Goal: Task Accomplishment & Management: Complete application form

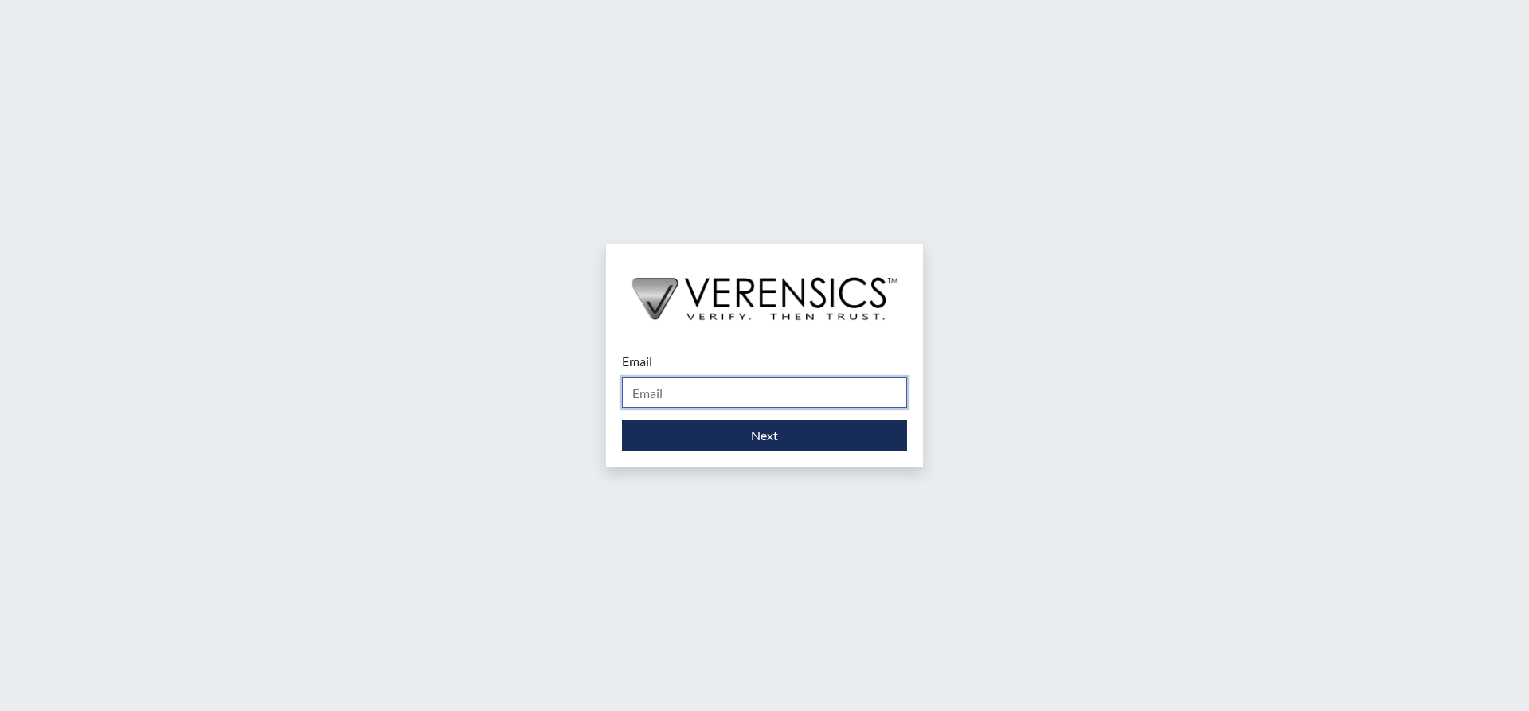
click at [822, 394] on input "Email" at bounding box center [764, 393] width 285 height 30
type input "[PERSON_NAME][EMAIL_ADDRESS][DOMAIN_NAME]"
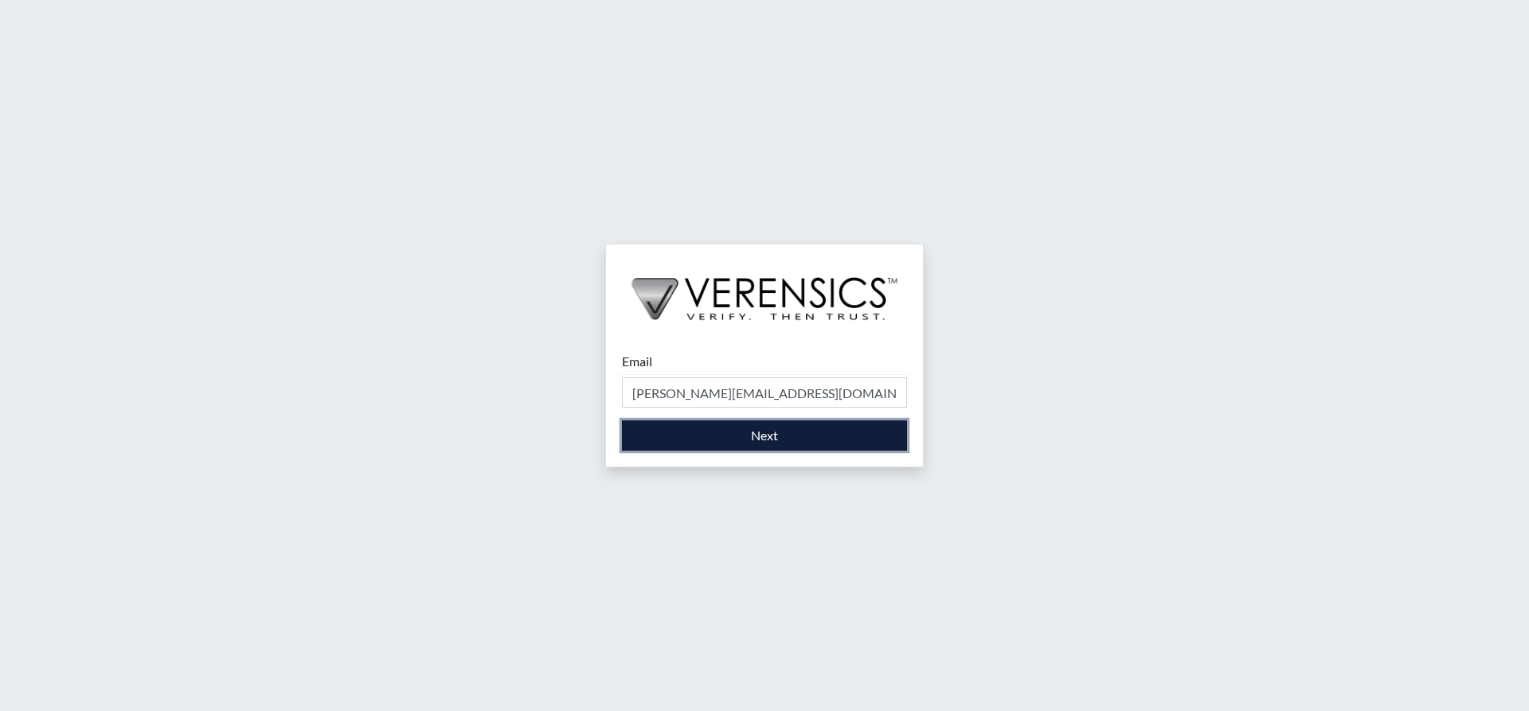
click at [762, 439] on button "Next" at bounding box center [764, 436] width 285 height 30
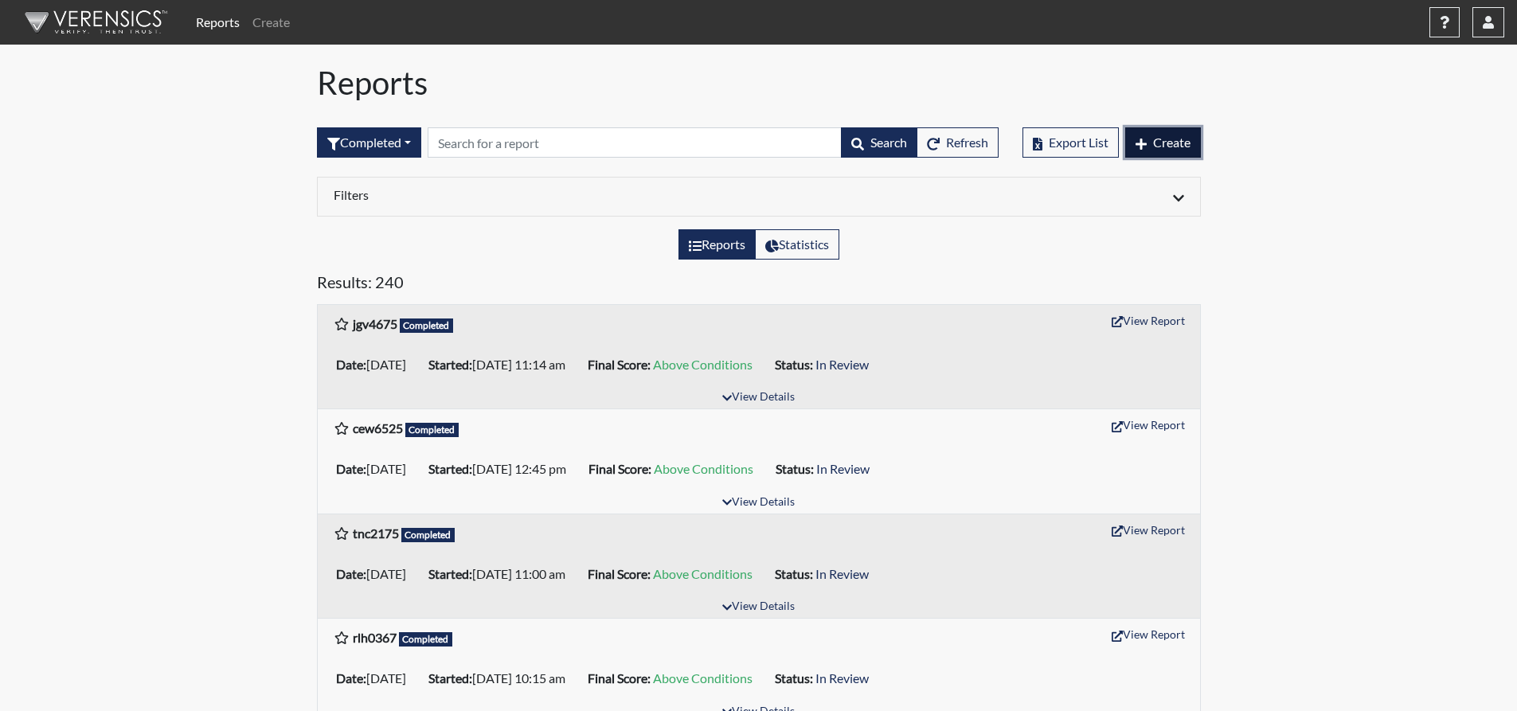
click at [1155, 142] on span "Create" at bounding box center [1171, 142] width 37 height 15
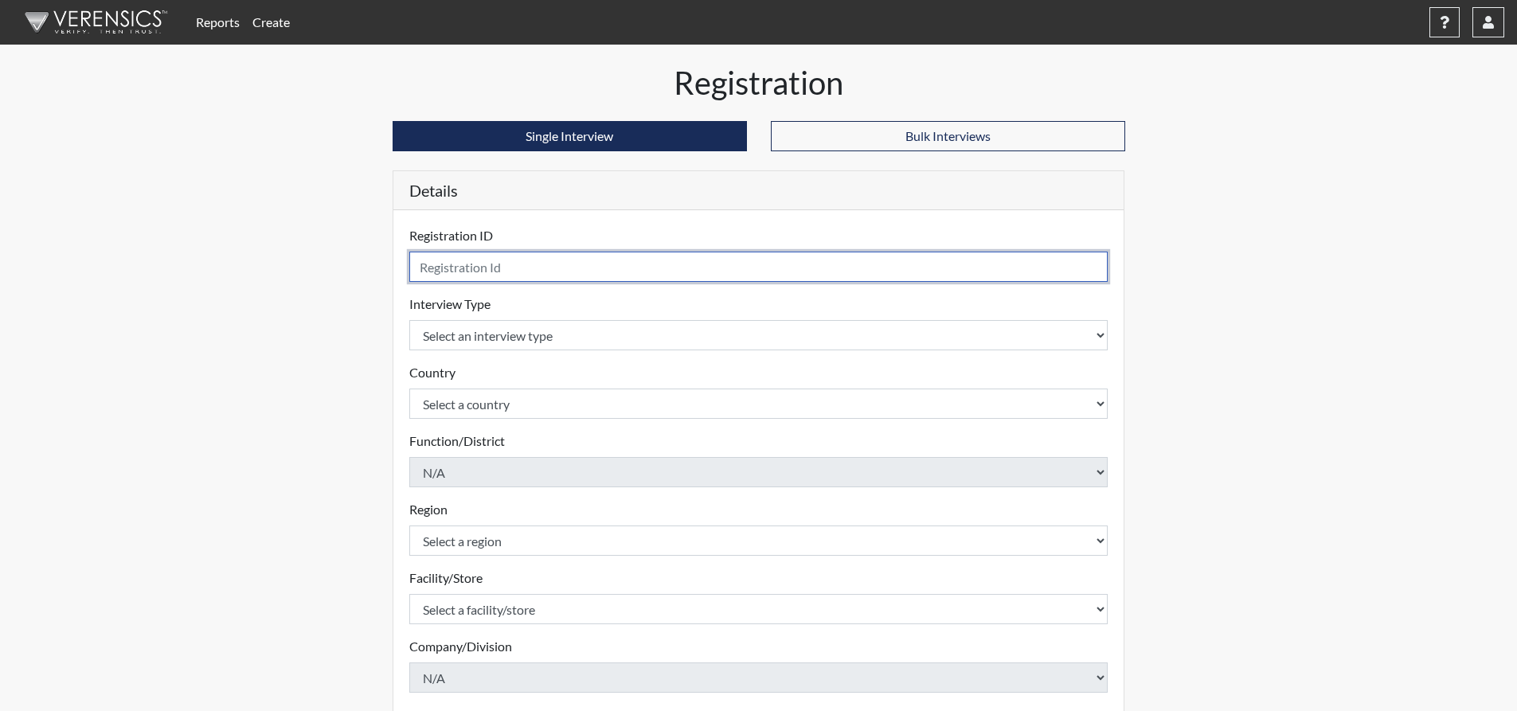
click at [531, 267] on input "text" at bounding box center [758, 267] width 699 height 30
type input "sj3896"
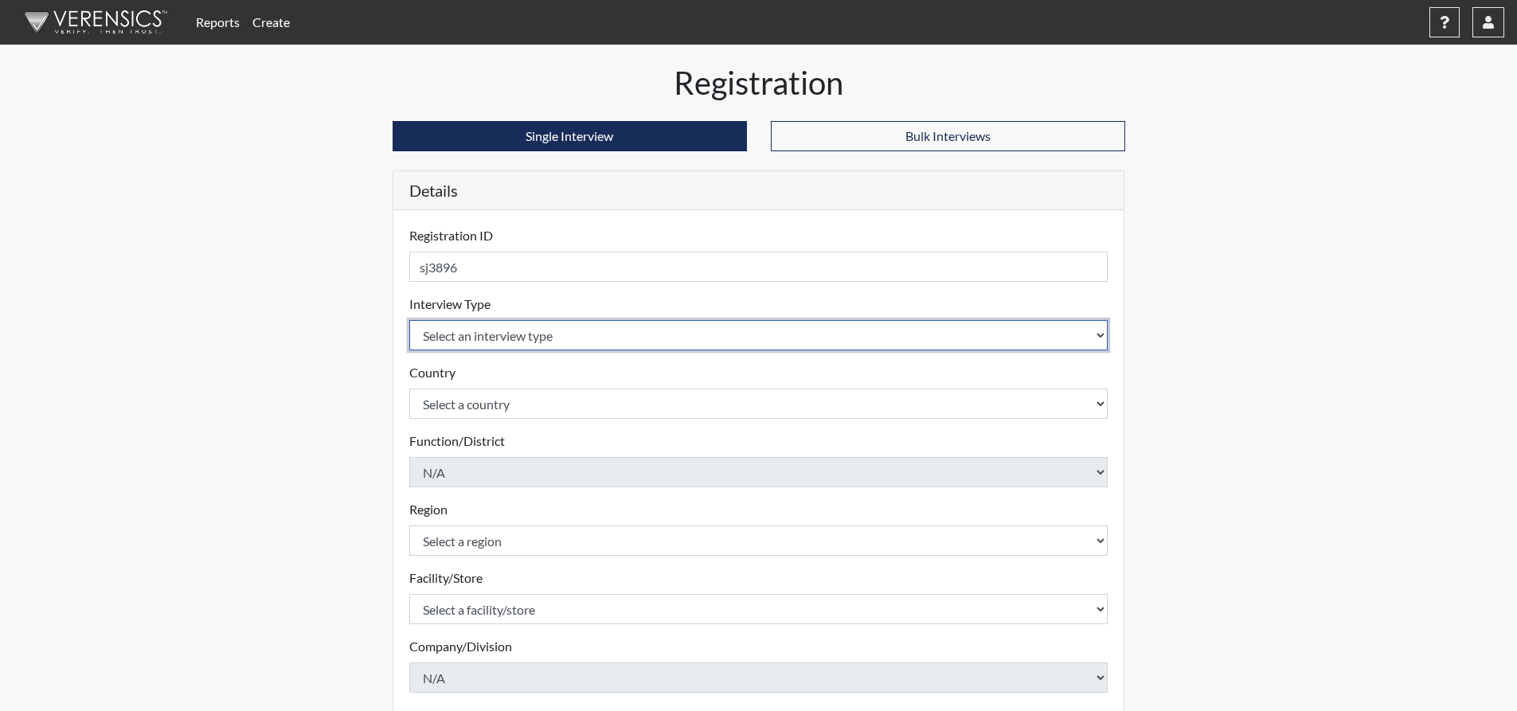
click at [696, 330] on select "Select an interview type Corrections Pre-Employment" at bounding box center [758, 335] width 699 height 30
select select "ff733e93-e1bf-11ea-9c9f-0eff0cf7eb8f"
click at [409, 320] on select "Select an interview type Corrections Pre-Employment" at bounding box center [758, 335] width 699 height 30
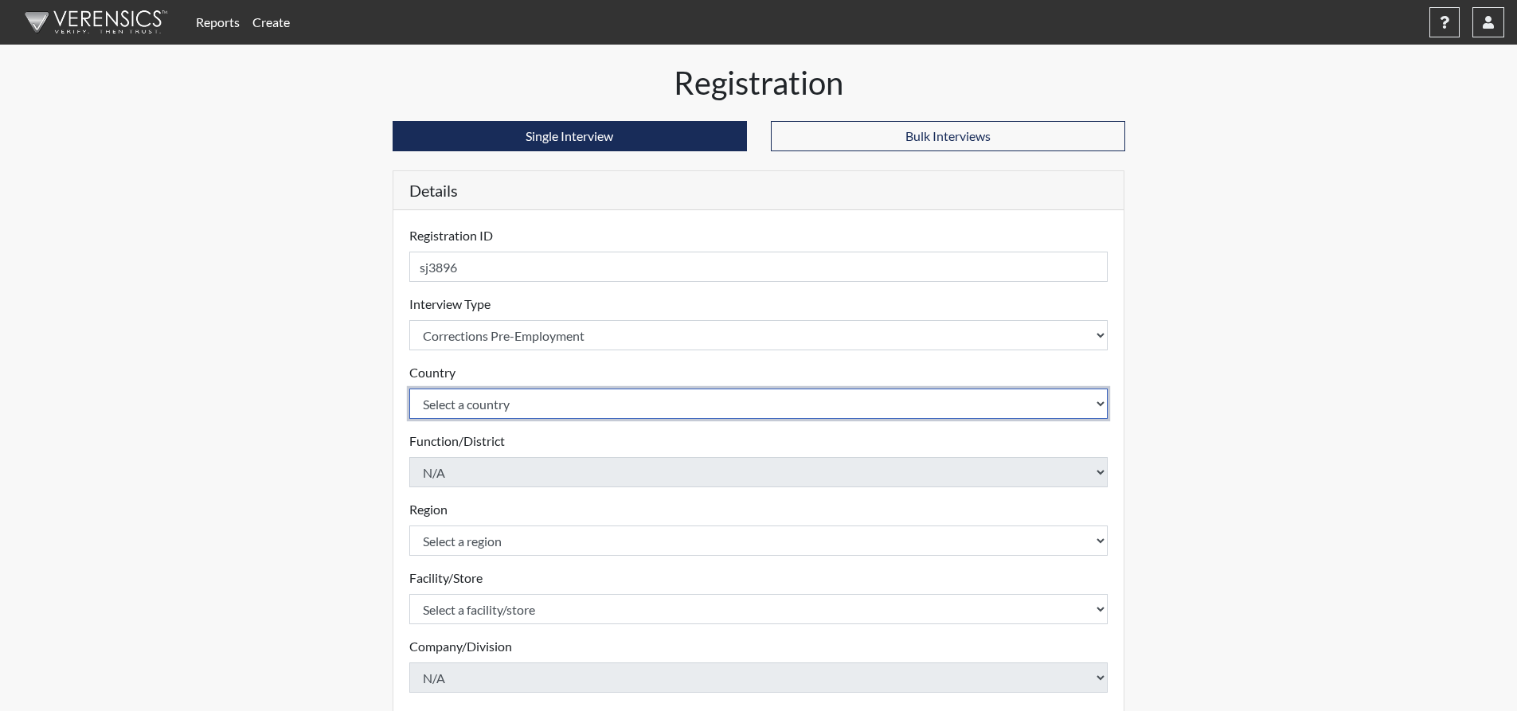
click at [688, 397] on select "Select a country [GEOGRAPHIC_DATA] [GEOGRAPHIC_DATA]" at bounding box center [758, 404] width 699 height 30
select select "united-states-of-[GEOGRAPHIC_DATA]"
click at [409, 389] on select "Select a country [GEOGRAPHIC_DATA] [GEOGRAPHIC_DATA]" at bounding box center [758, 404] width 699 height 30
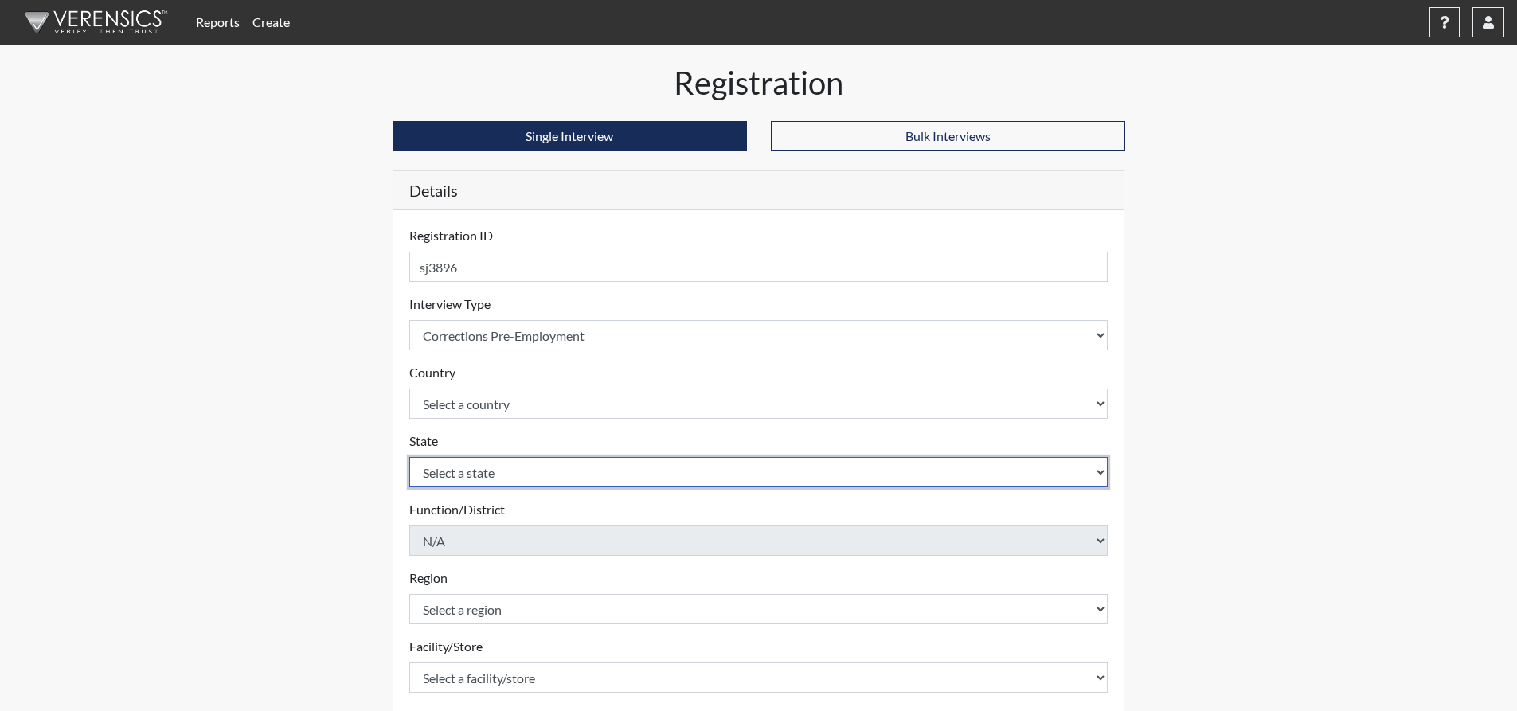
click at [588, 464] on select "Select a state [US_STATE] [US_STATE] [US_STATE] [US_STATE] [US_STATE] [US_STATE…" at bounding box center [758, 472] width 699 height 30
select select "GA"
click at [409, 457] on select "Select a state [US_STATE] [US_STATE] [US_STATE] [US_STATE] [US_STATE] [US_STATE…" at bounding box center [758, 472] width 699 height 30
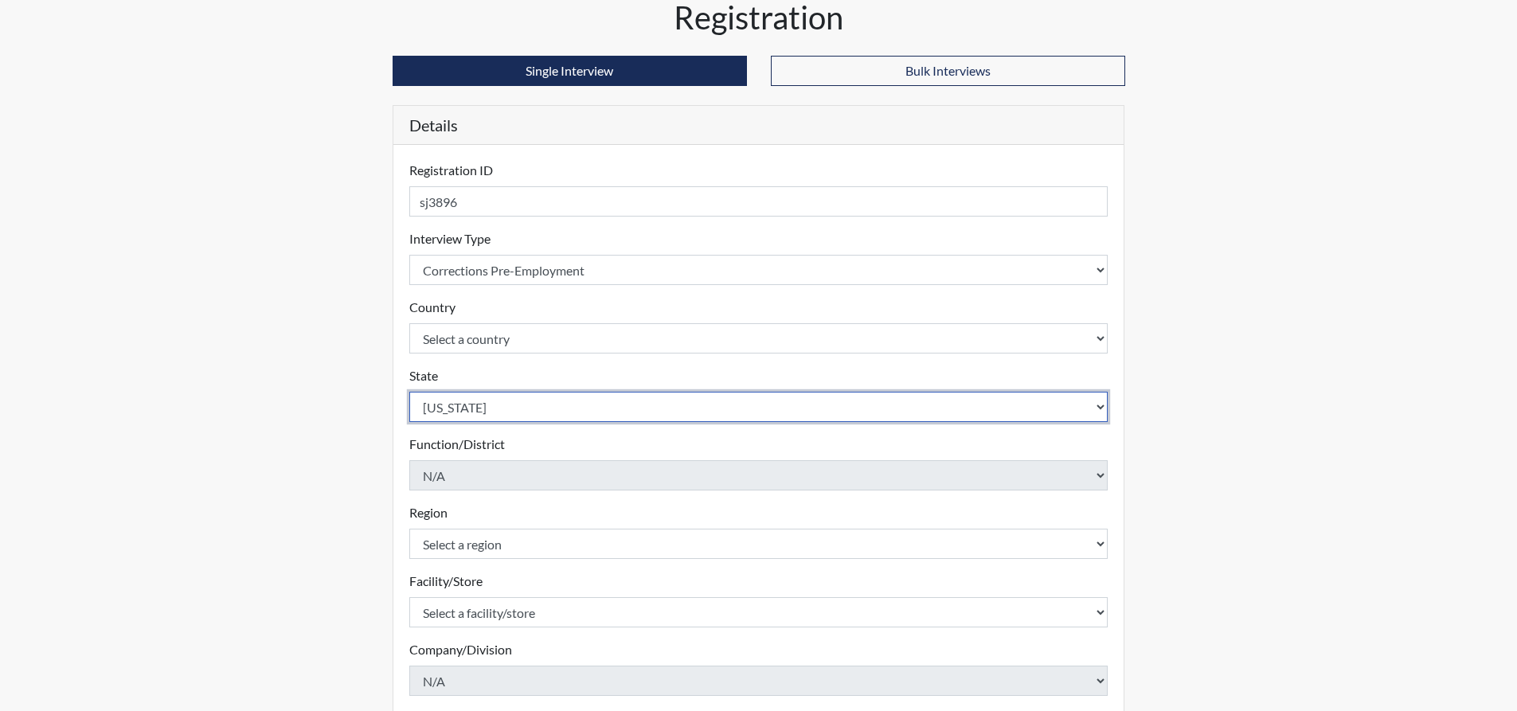
scroll to position [159, 0]
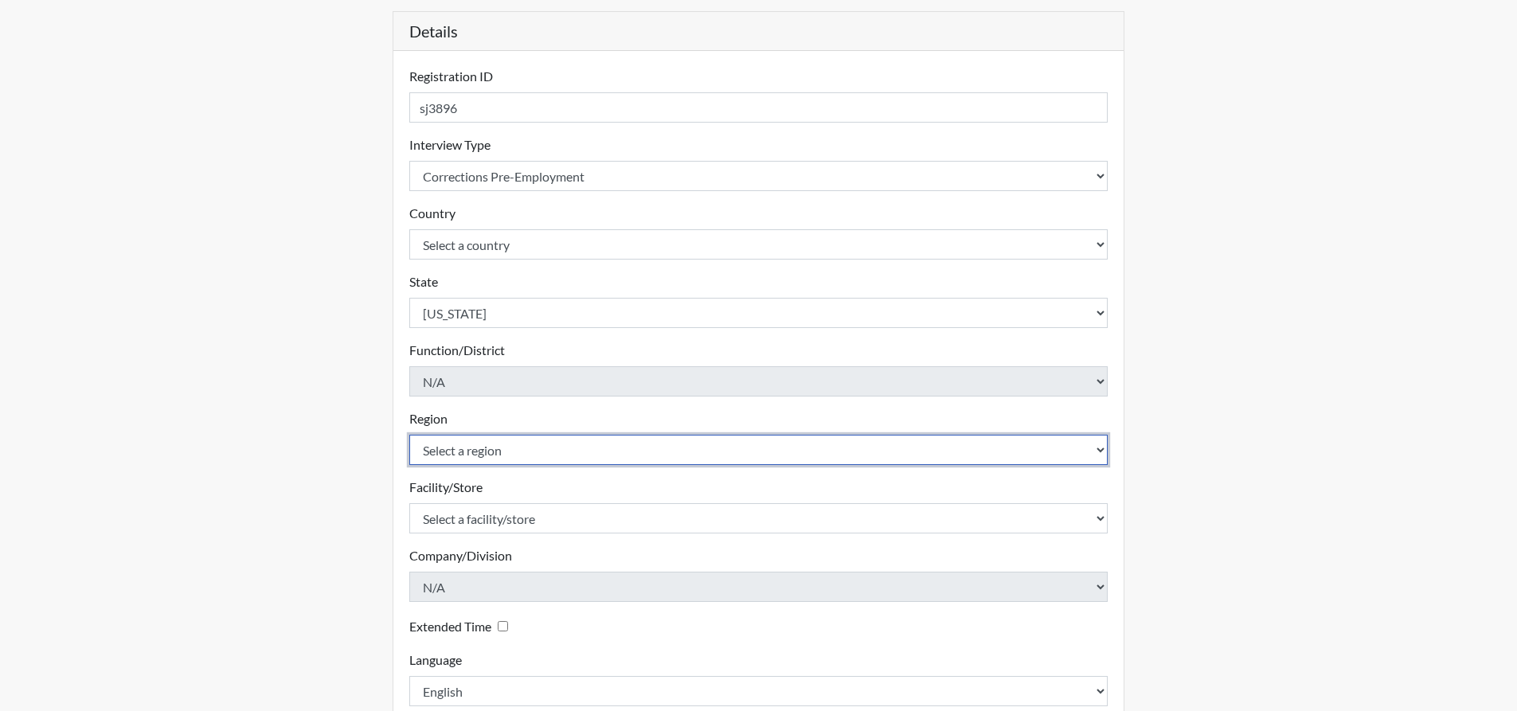
click at [596, 447] on select "Select a region [GEOGRAPHIC_DATA]" at bounding box center [758, 450] width 699 height 30
select select "743fb50d-a618-40f0-9631-f2ad6878b8a9"
click at [409, 435] on select "Select a region [GEOGRAPHIC_DATA]" at bounding box center [758, 450] width 699 height 30
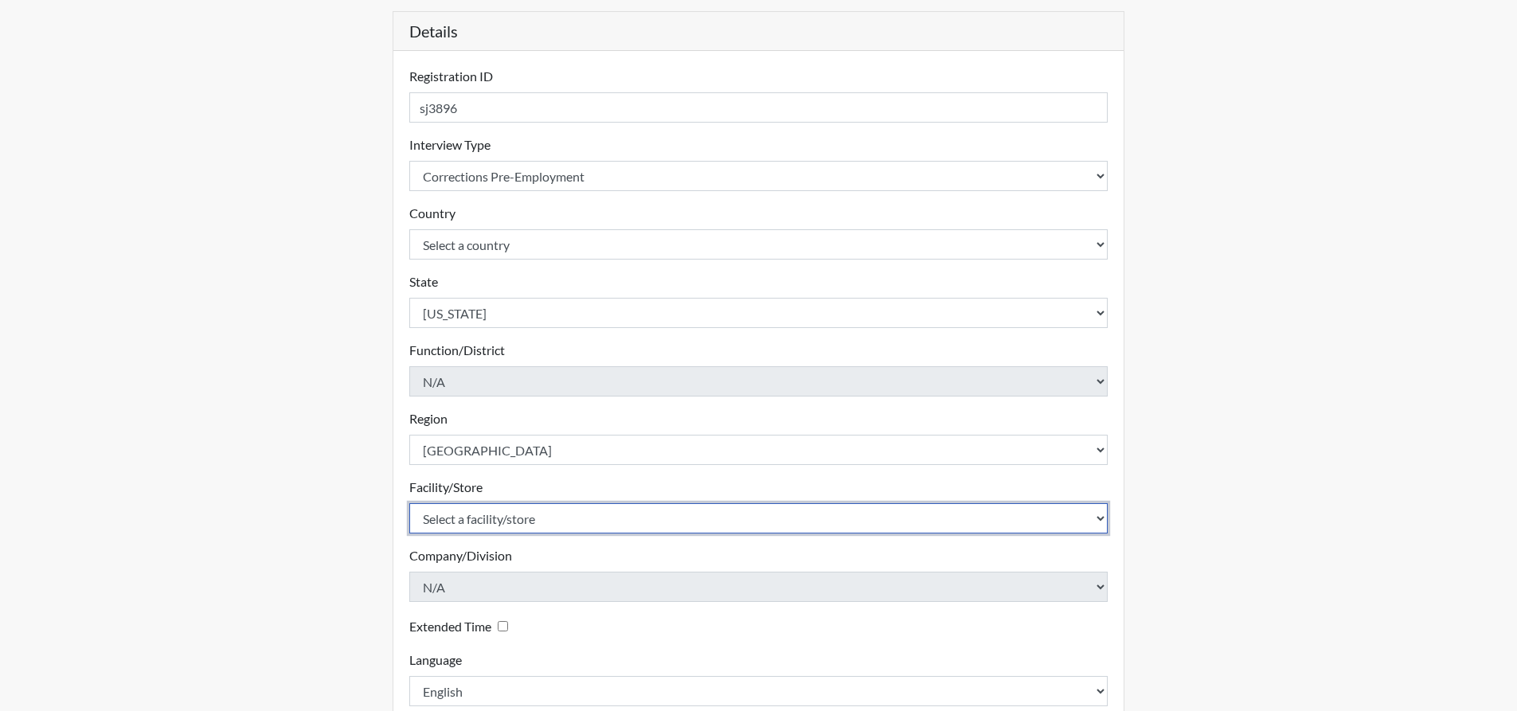
click at [581, 523] on select "Select a facility/store [PERSON_NAME]" at bounding box center [758, 518] width 699 height 30
select select "8e910059-186f-4f58-84aa-e2c3cd0b85af"
click at [409, 503] on select "Select a facility/store [PERSON_NAME]" at bounding box center [758, 518] width 699 height 30
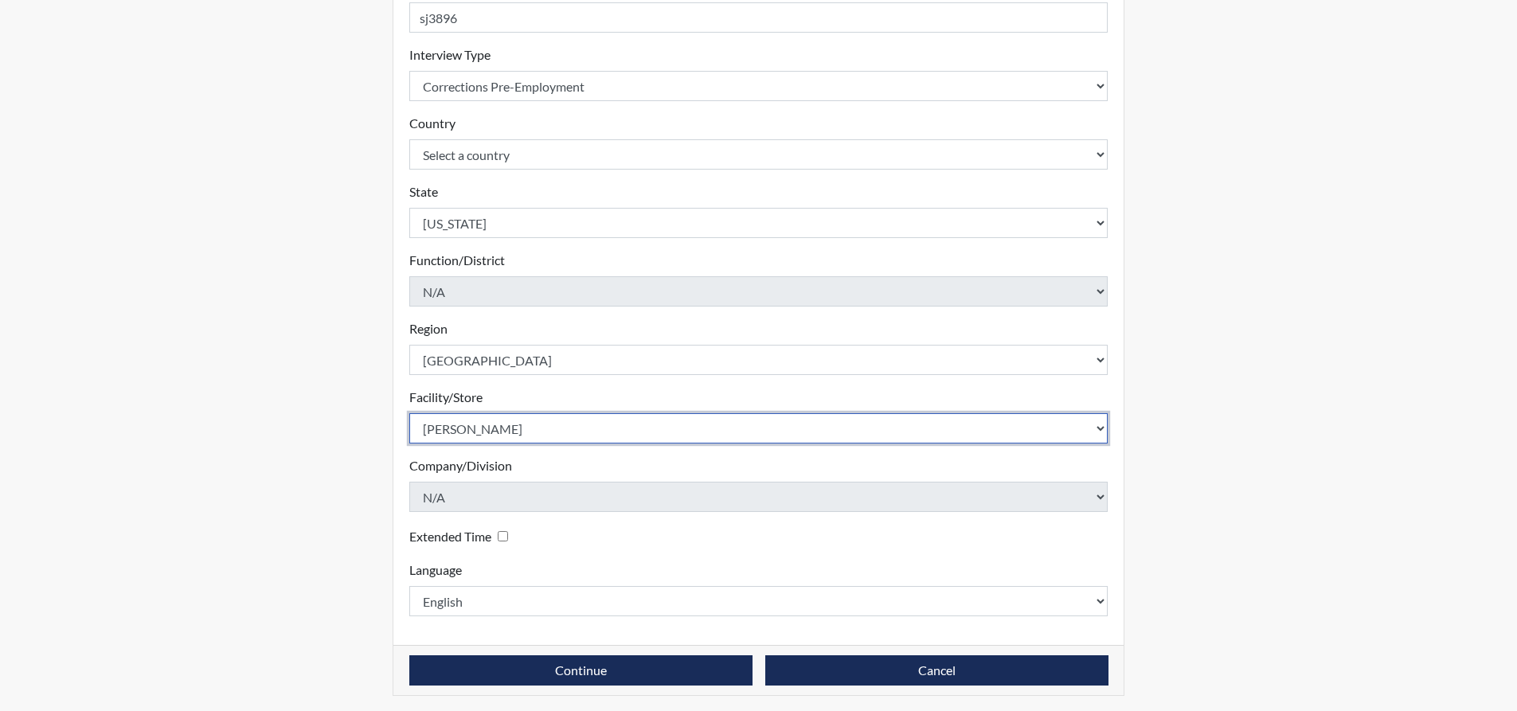
scroll to position [253, 0]
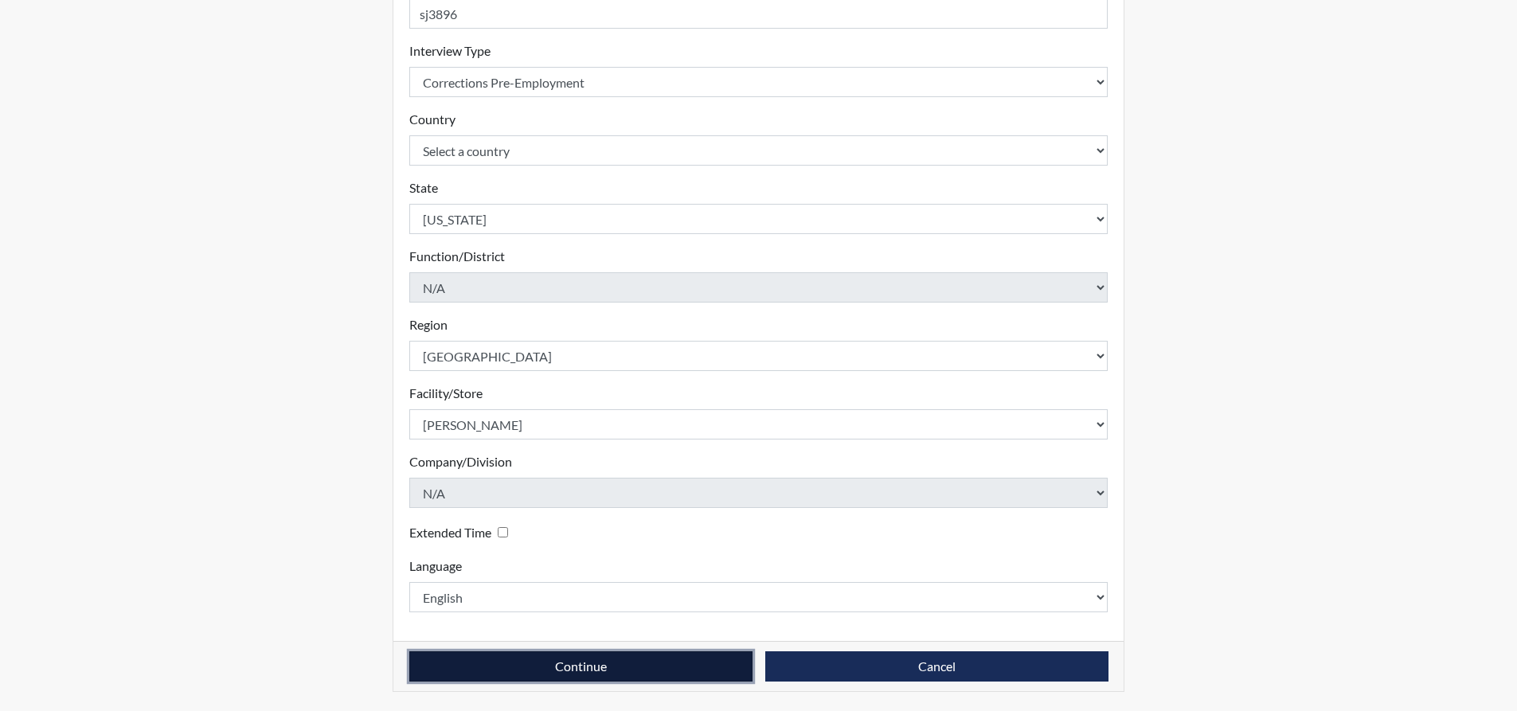
click at [583, 663] on button "Continue" at bounding box center [580, 667] width 343 height 30
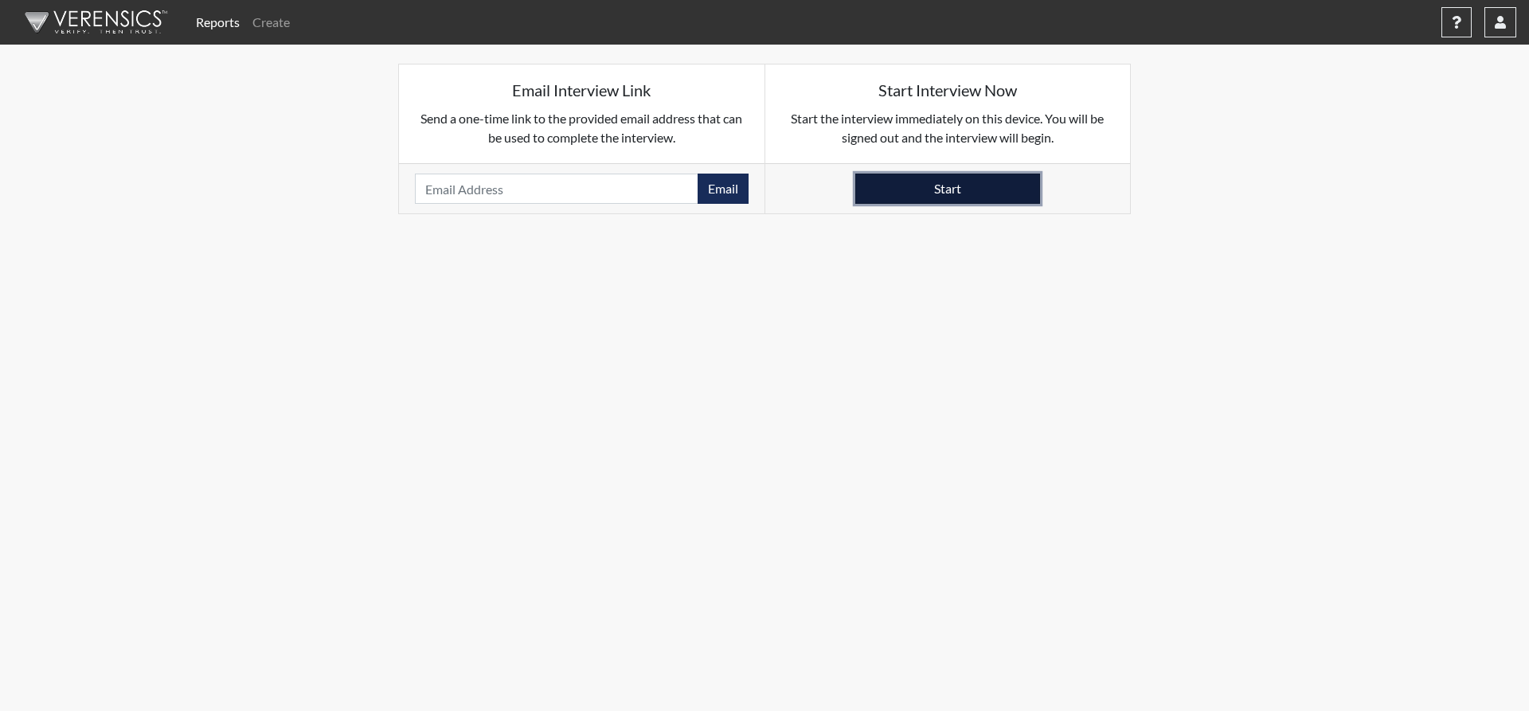
click at [969, 191] on button "Start" at bounding box center [948, 189] width 185 height 30
